Goal: Register for event/course

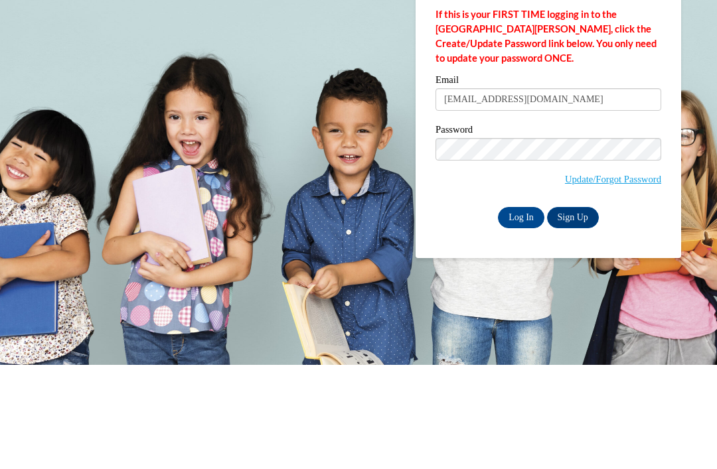
type input "addatidiana@yahoo.com"
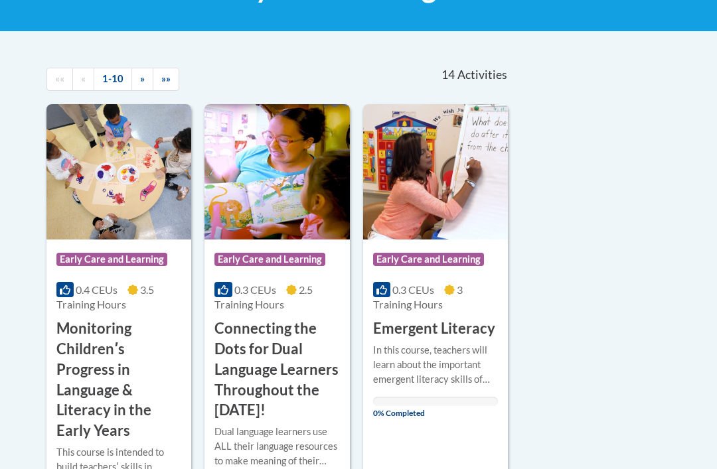
scroll to position [232, 0]
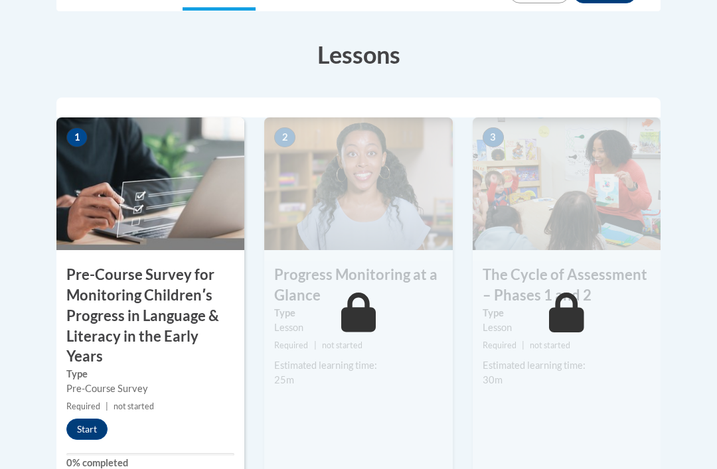
click at [94, 424] on button "Start" at bounding box center [86, 430] width 41 height 21
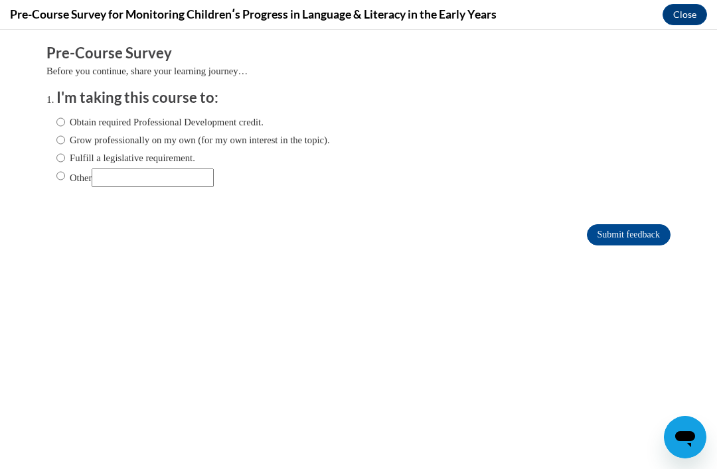
click at [60, 115] on input "Obtain required Professional Development credit." at bounding box center [60, 122] width 9 height 15
radio input "true"
click at [639, 237] on input "Submit feedback" at bounding box center [629, 234] width 84 height 21
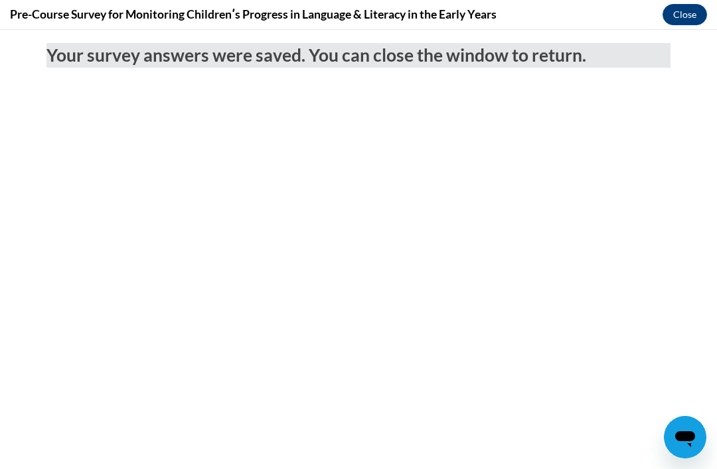
click at [696, 7] on button "Close" at bounding box center [685, 14] width 44 height 21
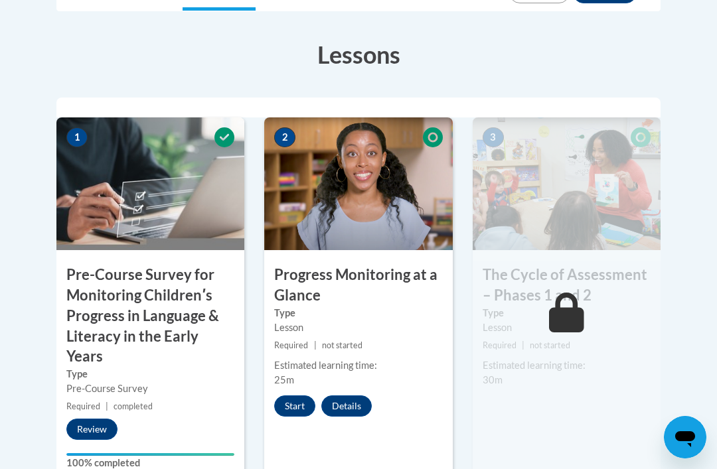
click at [299, 405] on button "Start" at bounding box center [294, 406] width 41 height 21
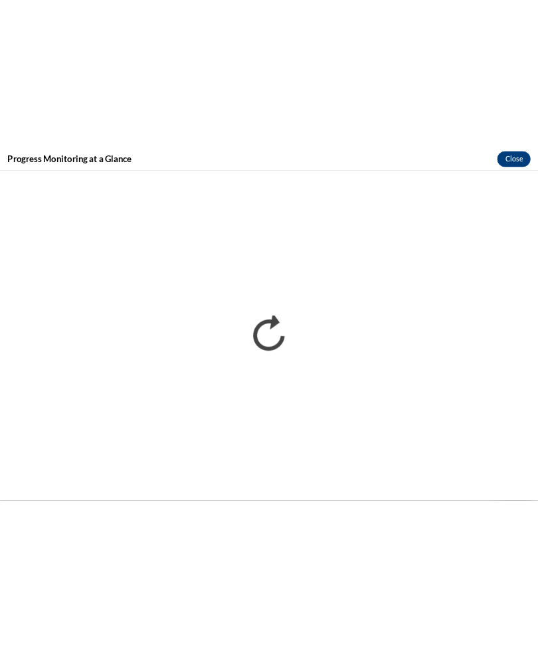
scroll to position [605, 0]
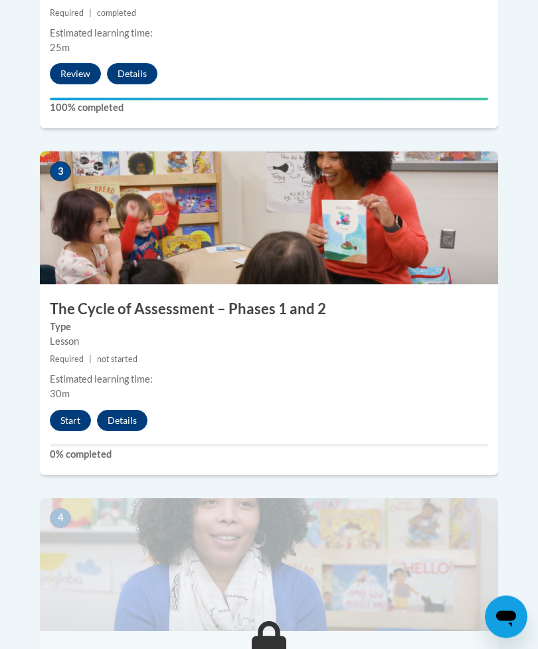
scroll to position [1182, 0]
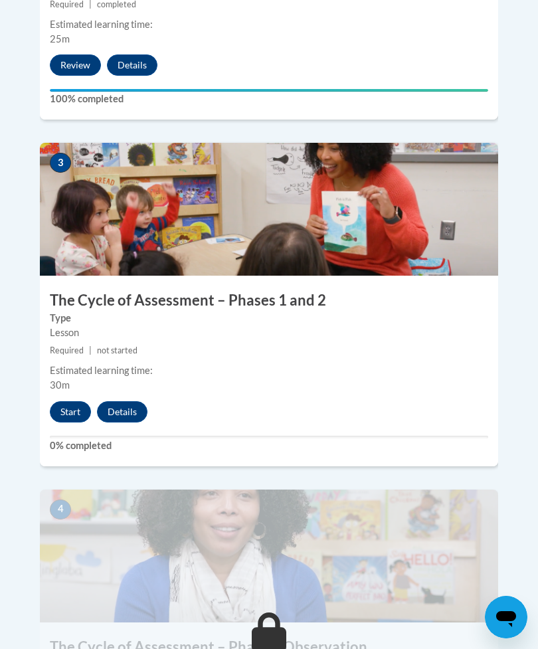
click at [80, 401] on button "Start" at bounding box center [70, 411] width 41 height 21
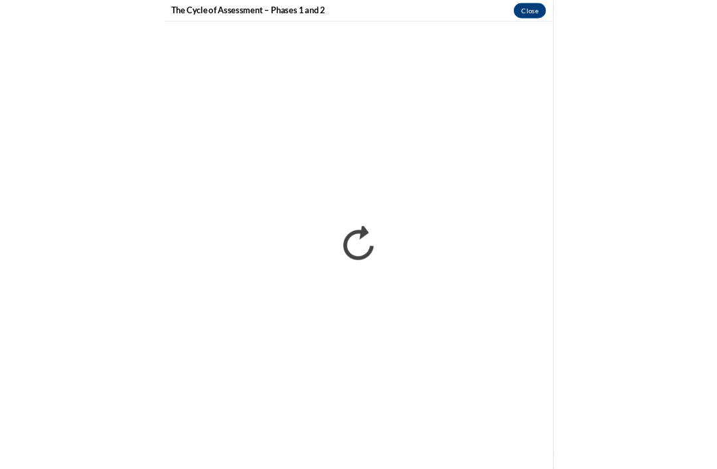
scroll to position [1271, 0]
